Goal: Check status: Check status

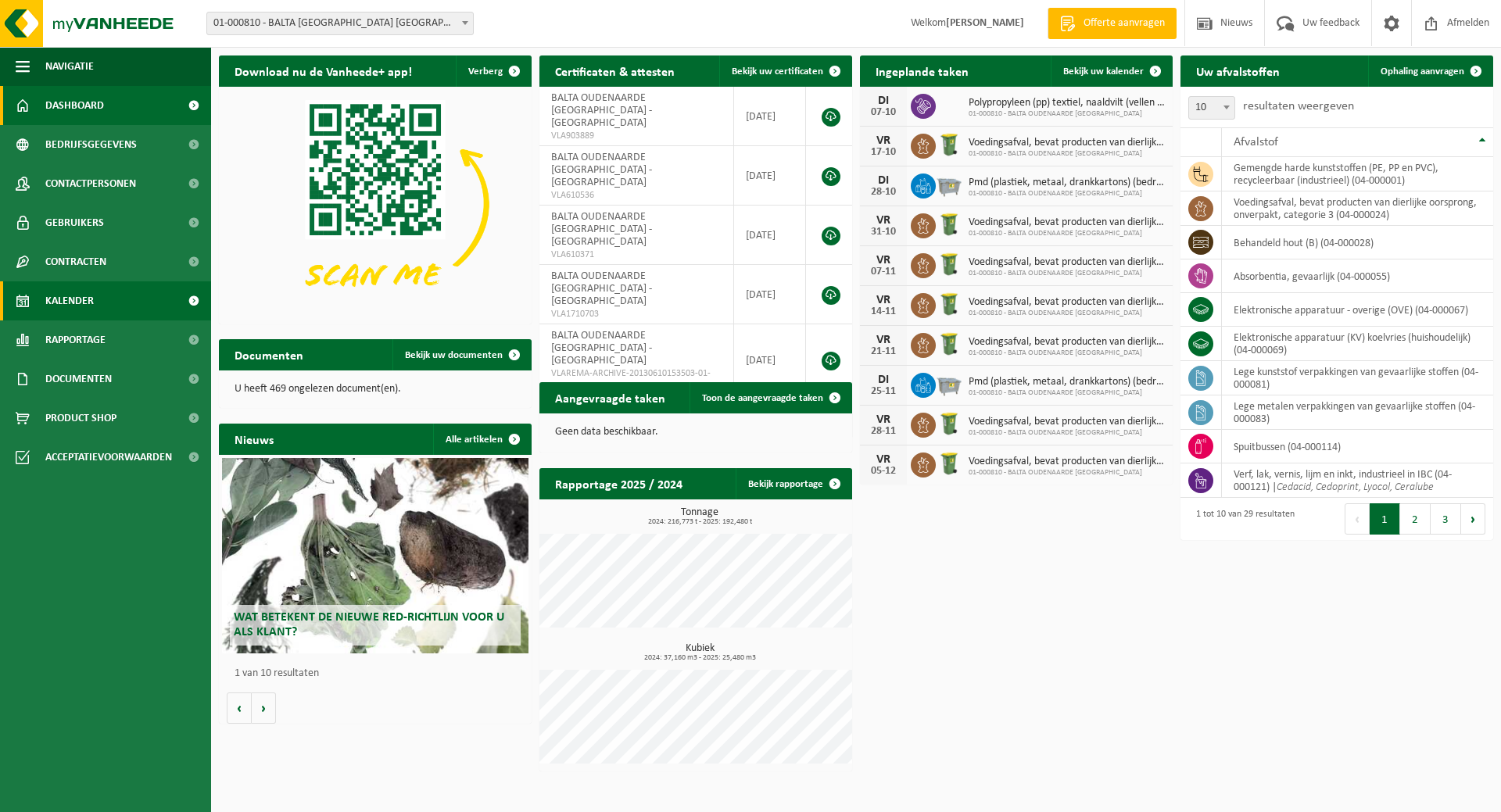
click at [81, 296] on span "Kalender" at bounding box center [69, 301] width 49 height 39
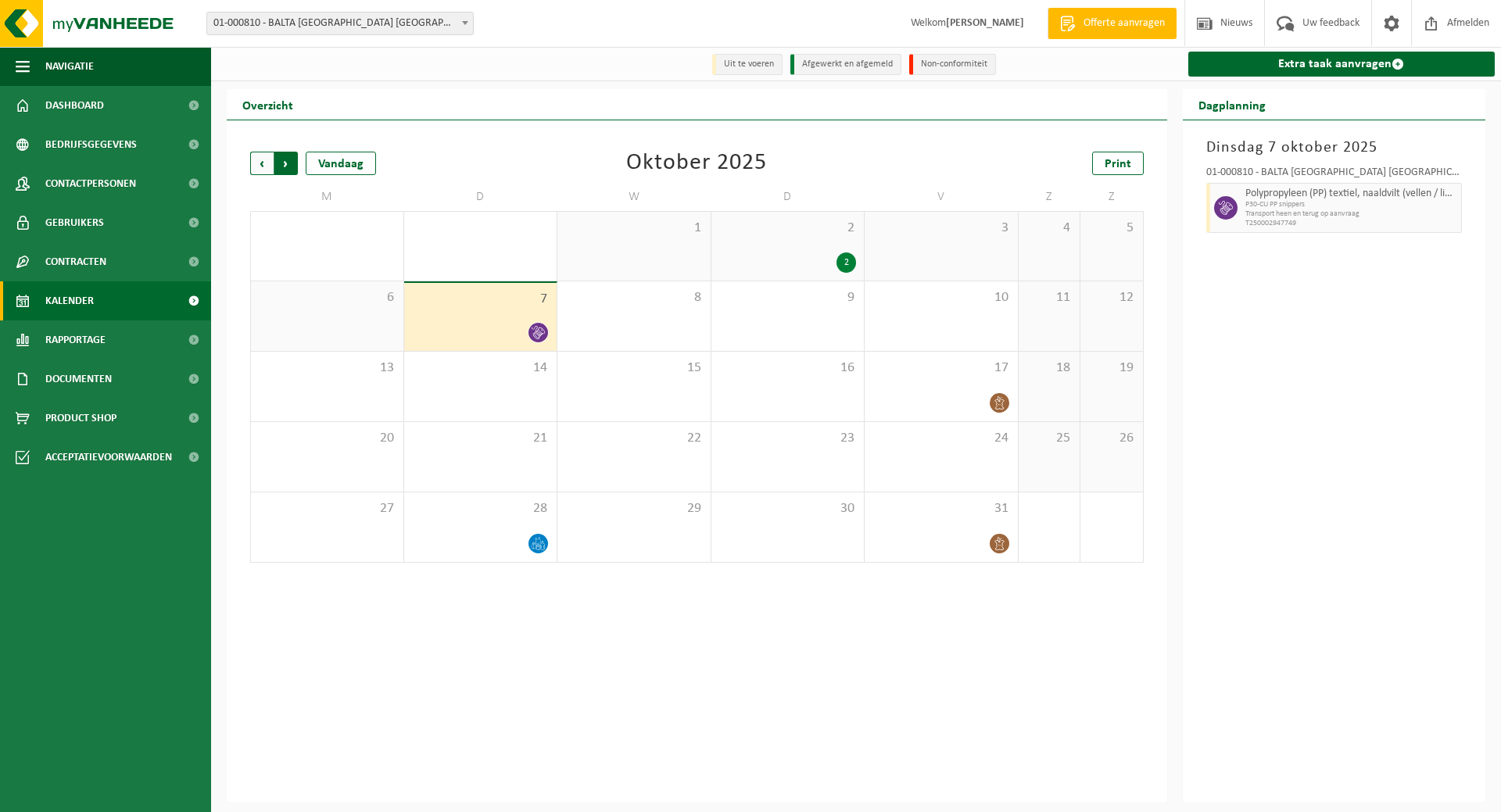
click at [258, 164] on span "Vorige" at bounding box center [262, 163] width 24 height 24
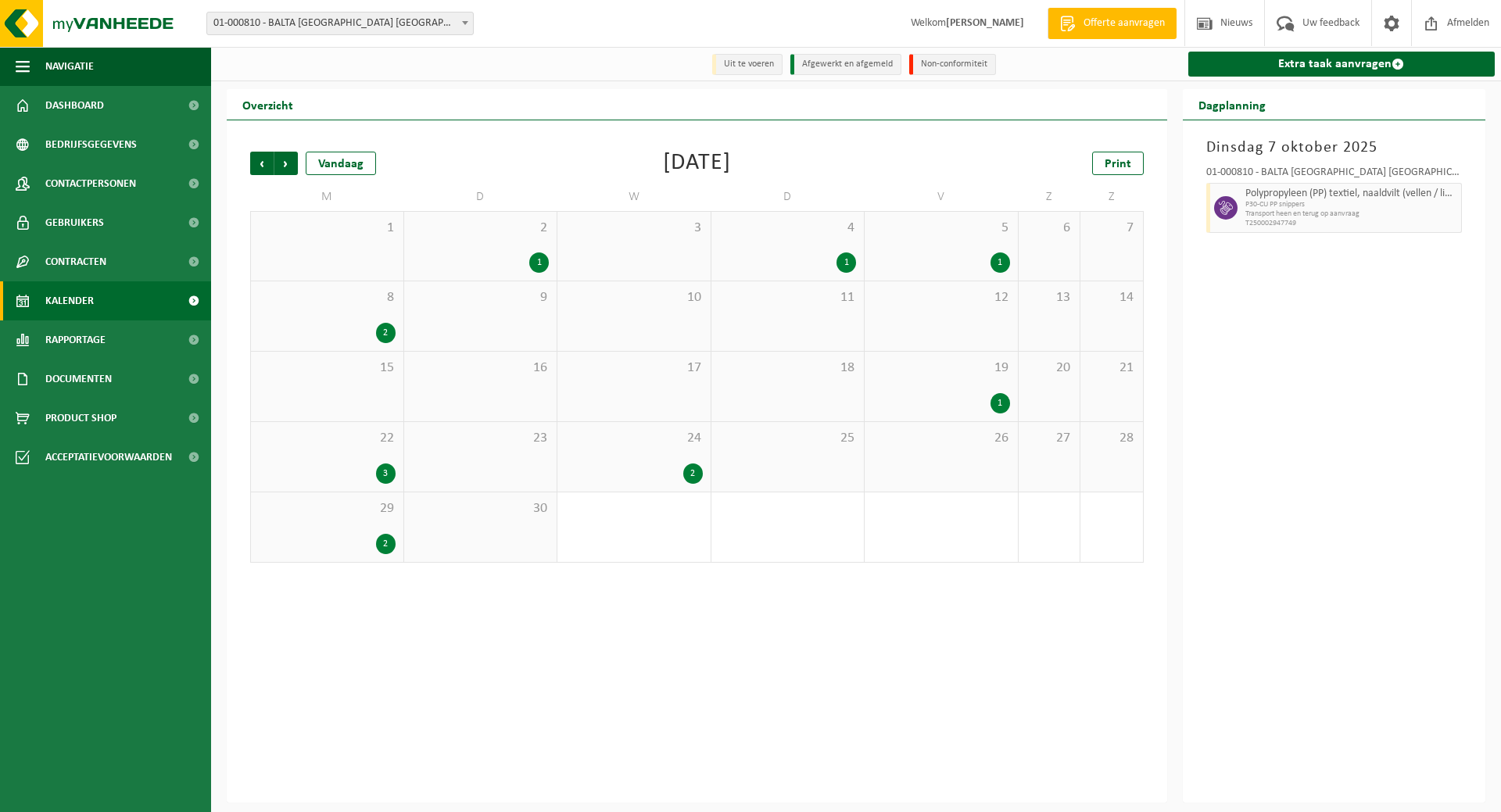
click at [632, 443] on span "24" at bounding box center [634, 438] width 137 height 17
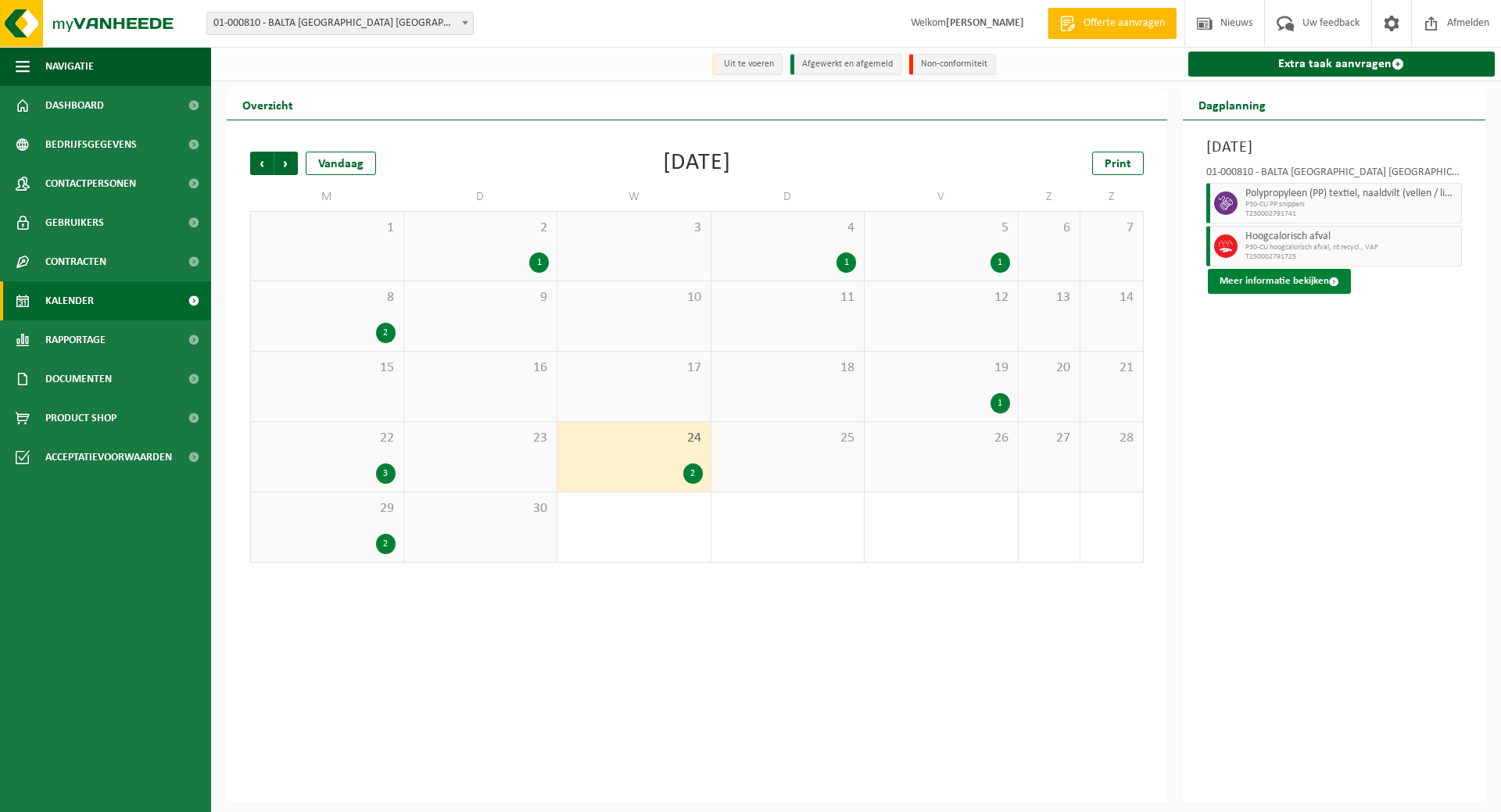
click at [1285, 275] on button "Meer informatie bekijken" at bounding box center [1280, 281] width 143 height 25
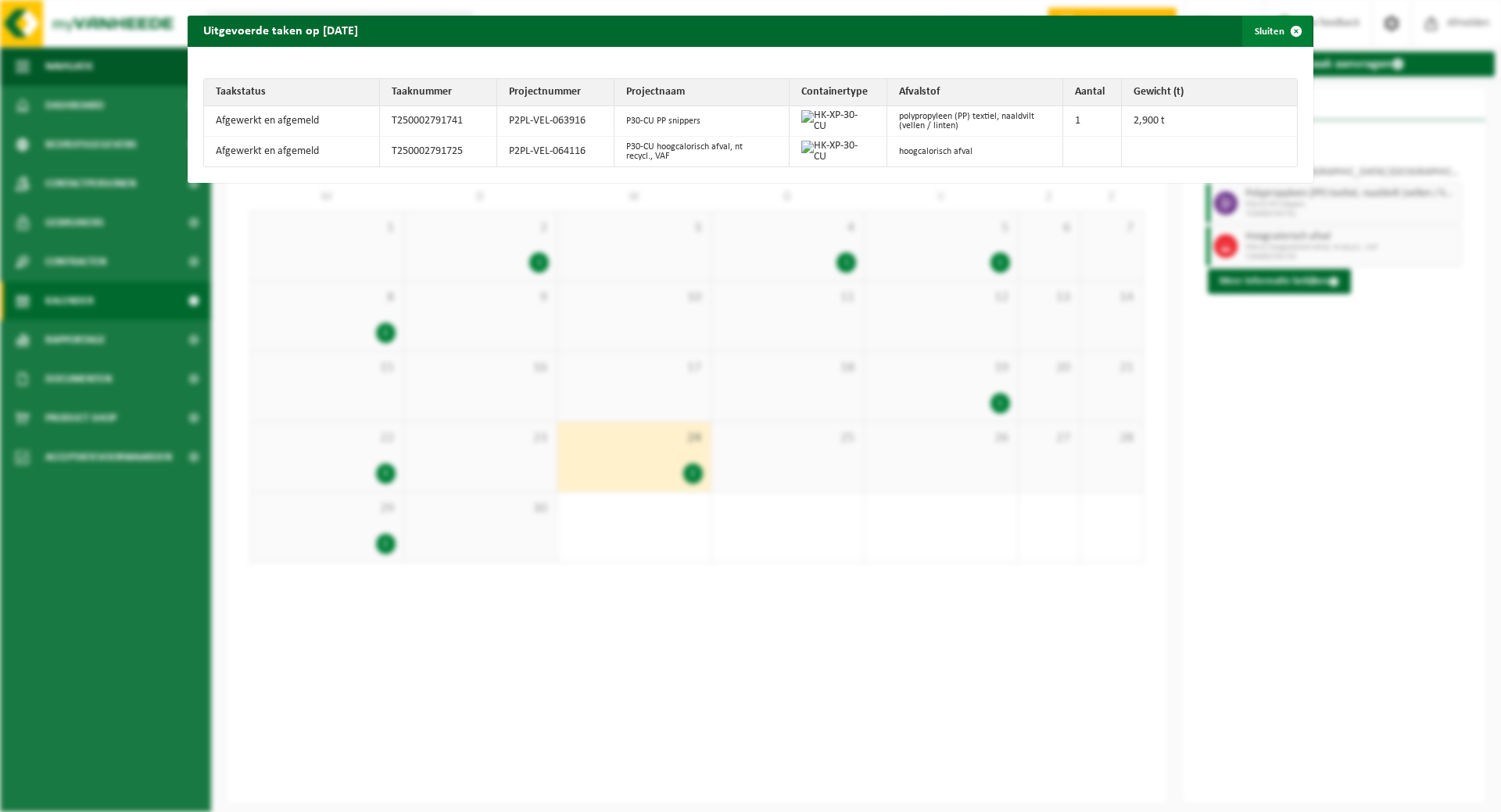
click at [1250, 26] on button "Sluiten" at bounding box center [1277, 31] width 70 height 31
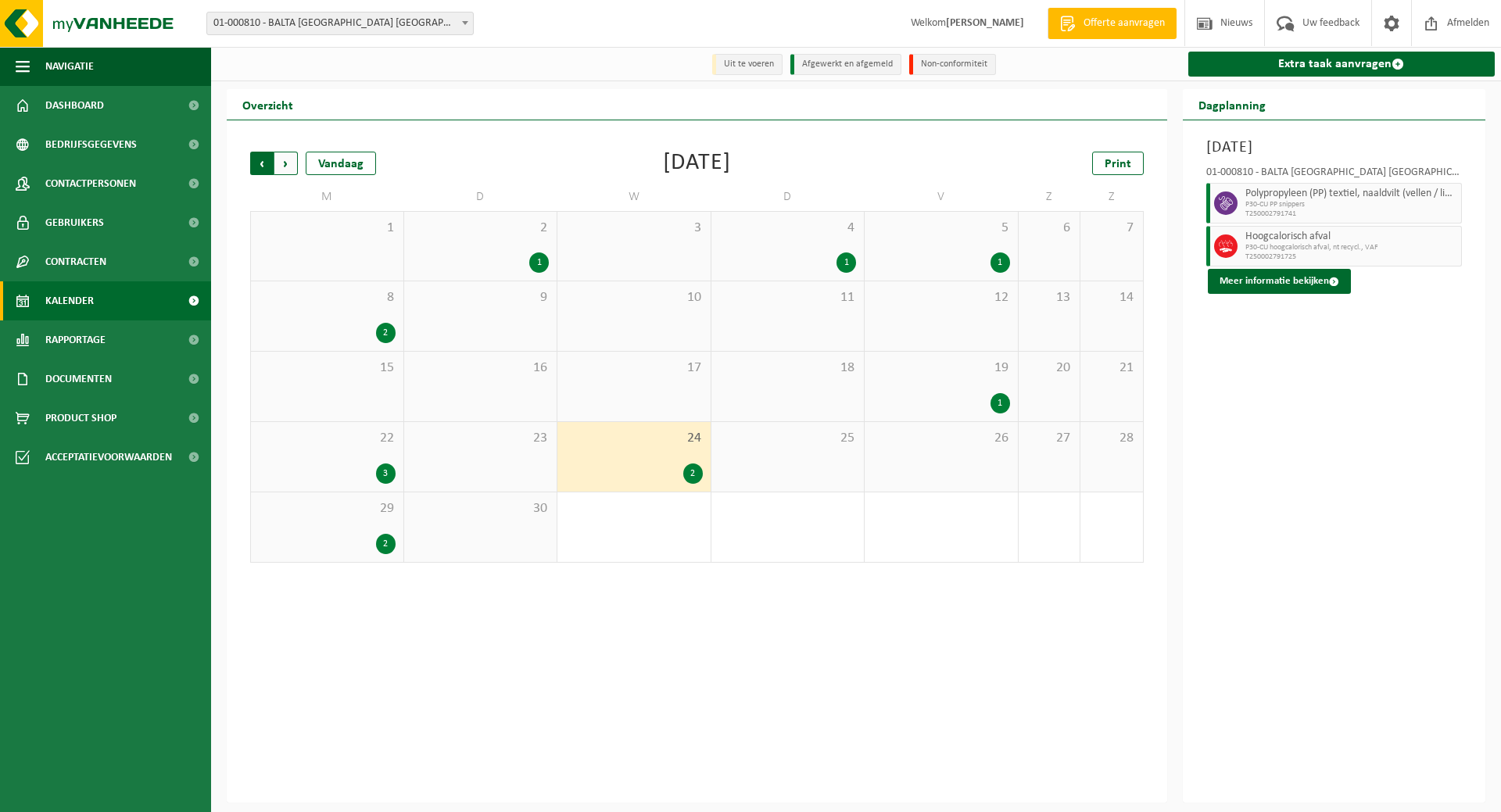
click at [281, 164] on span "Volgende" at bounding box center [286, 163] width 24 height 24
